Goal: Information Seeking & Learning: Learn about a topic

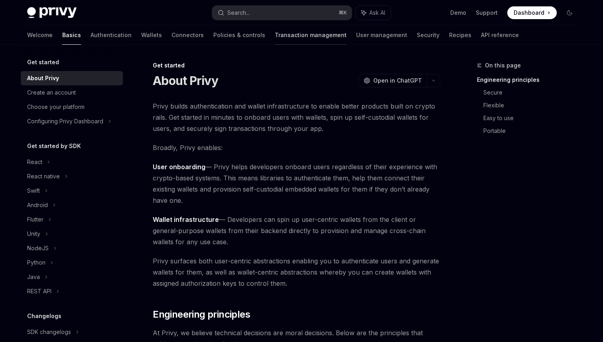
click at [275, 38] on link "Transaction management" at bounding box center [311, 35] width 72 height 19
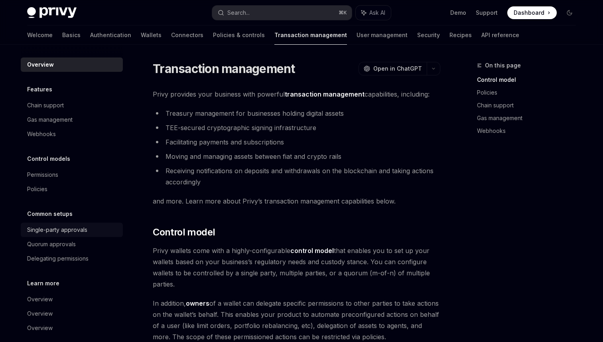
scroll to position [9, 0]
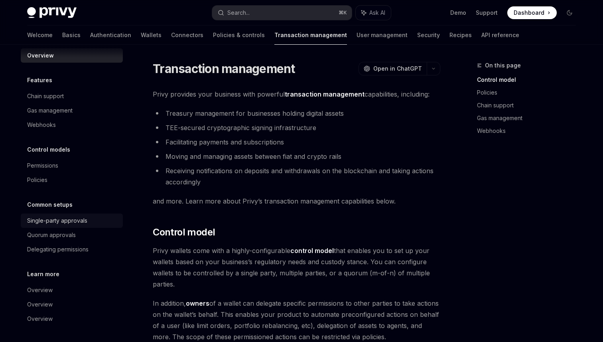
click at [84, 224] on div "Single-party approvals" at bounding box center [57, 221] width 60 height 10
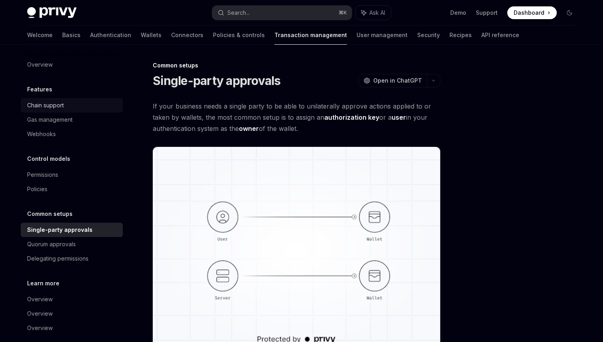
click at [56, 101] on div "Chain support" at bounding box center [45, 106] width 37 height 10
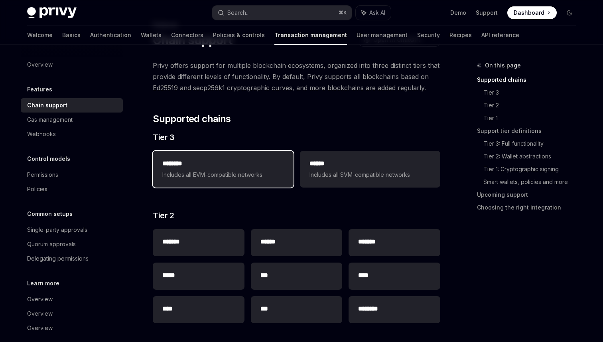
scroll to position [34, 0]
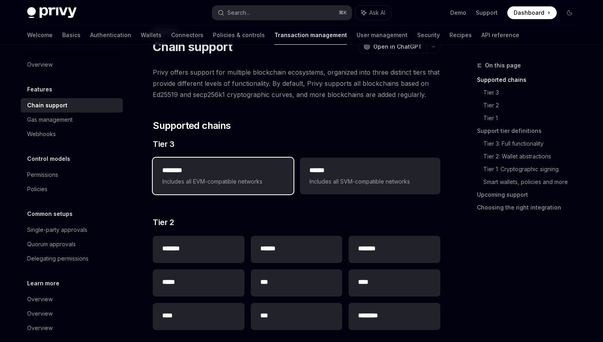
click at [253, 181] on span "Includes all EVM-compatible networks" at bounding box center [222, 182] width 121 height 10
type textarea "*"
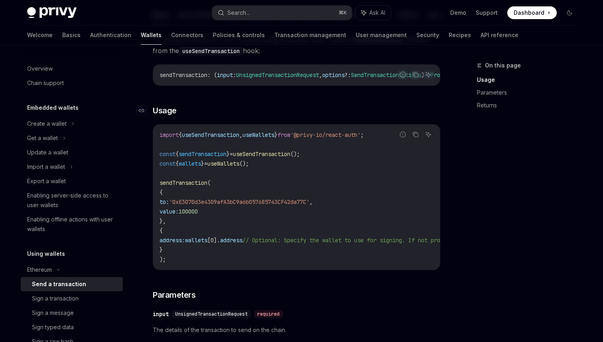
scroll to position [97, 0]
